Goal: Task Accomplishment & Management: Use online tool/utility

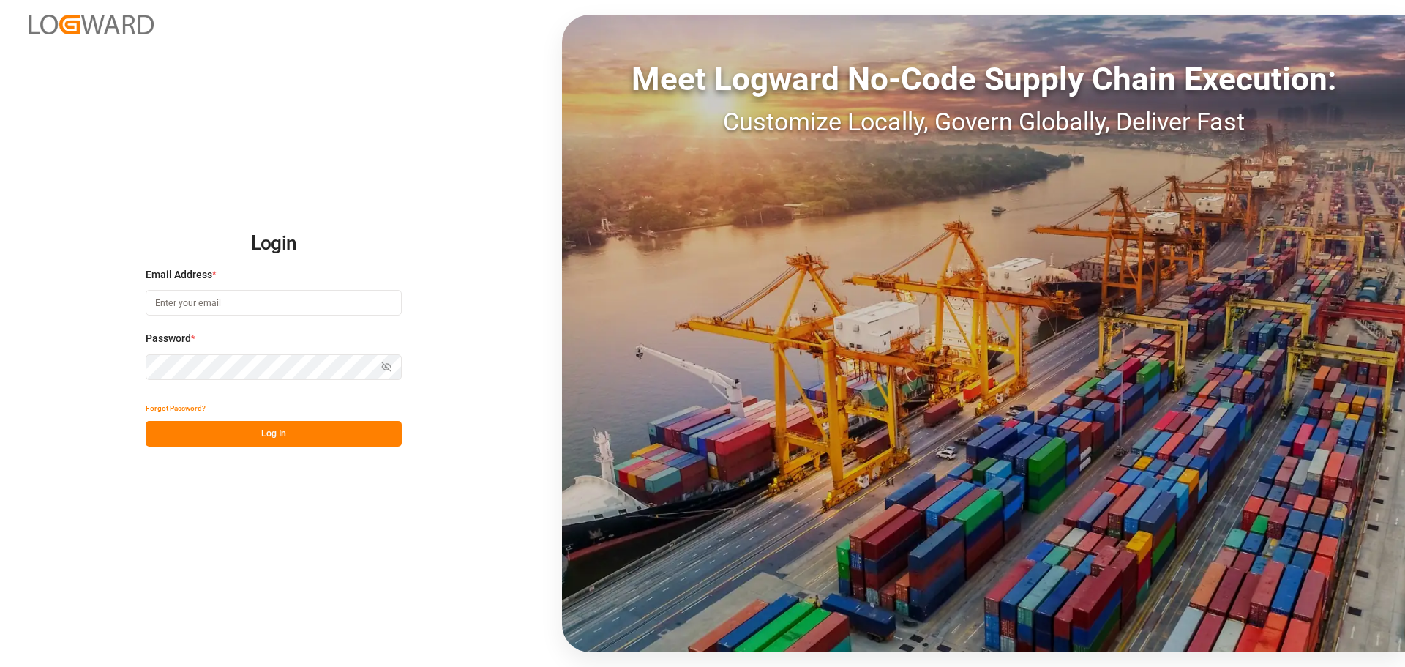
type input "[EMAIL_ADDRESS][PERSON_NAME][DOMAIN_NAME]"
click at [230, 439] on button "Log In" at bounding box center [274, 434] width 256 height 26
